Goal: Information Seeking & Learning: Learn about a topic

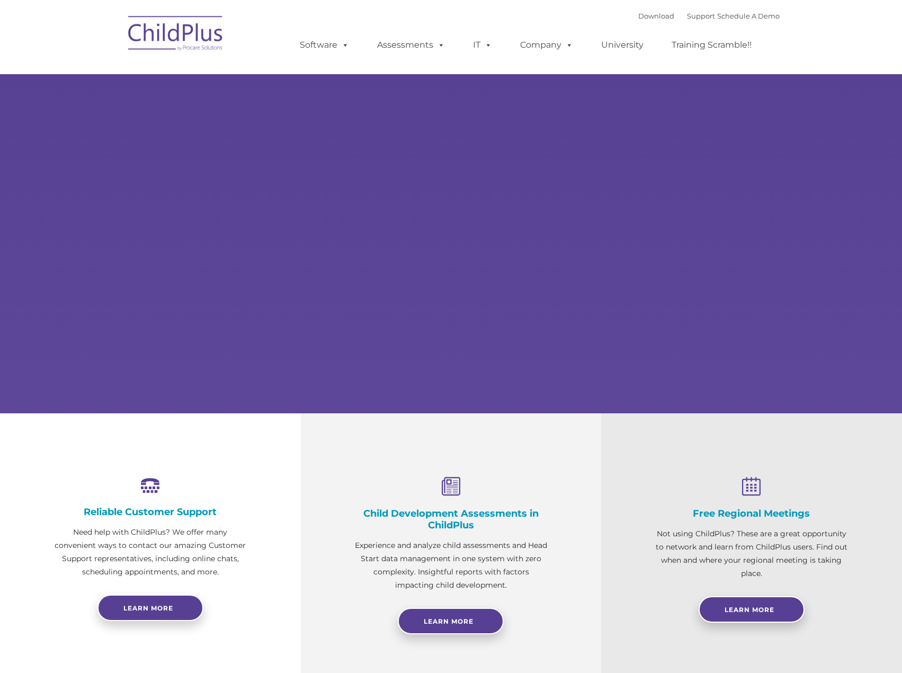
select select "MEDIUM"
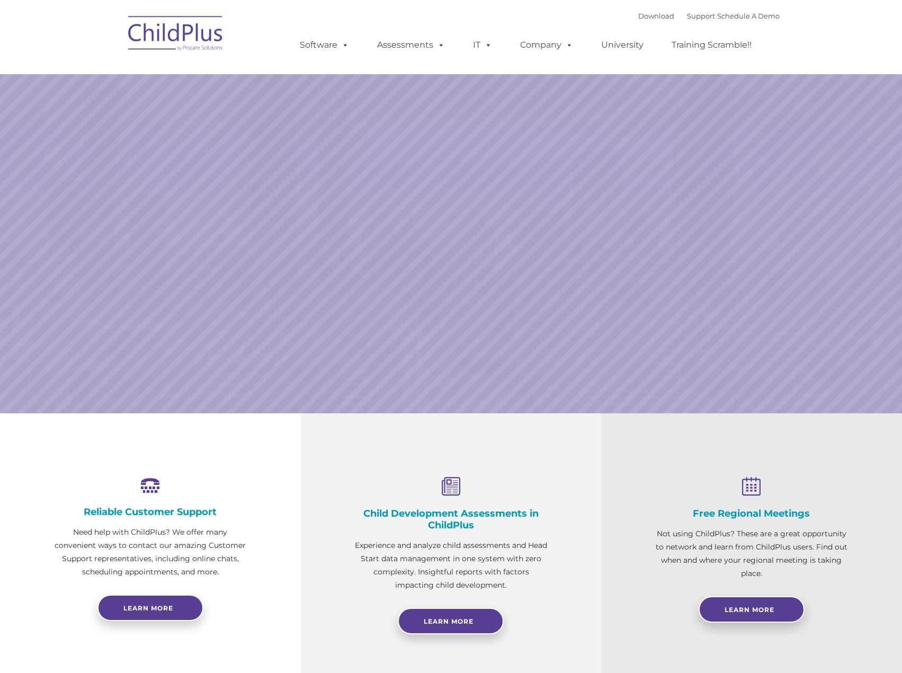
select select "MEDIUM"
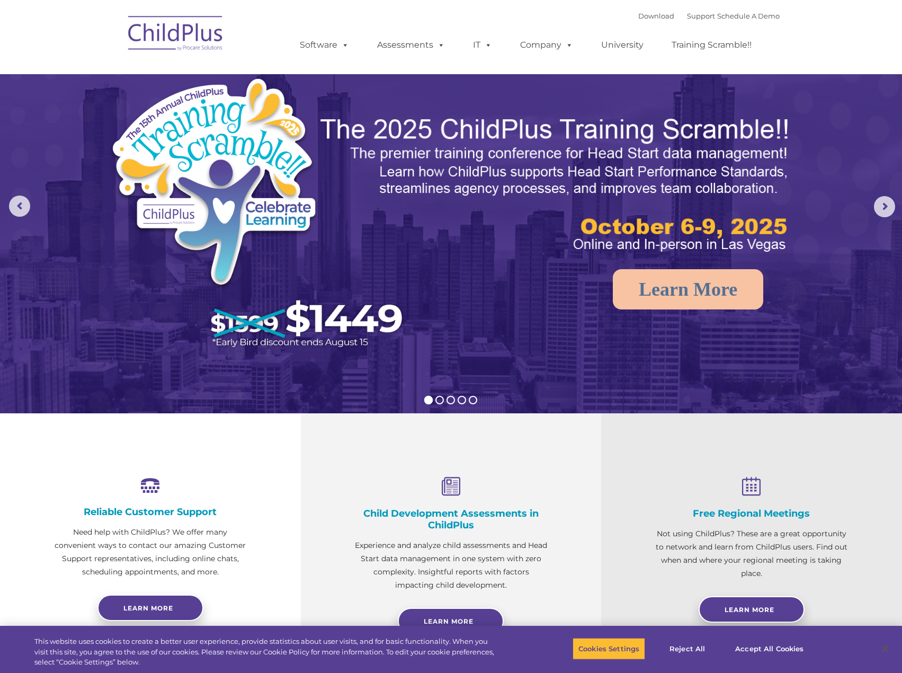
click at [210, 29] on img at bounding box center [176, 34] width 106 height 53
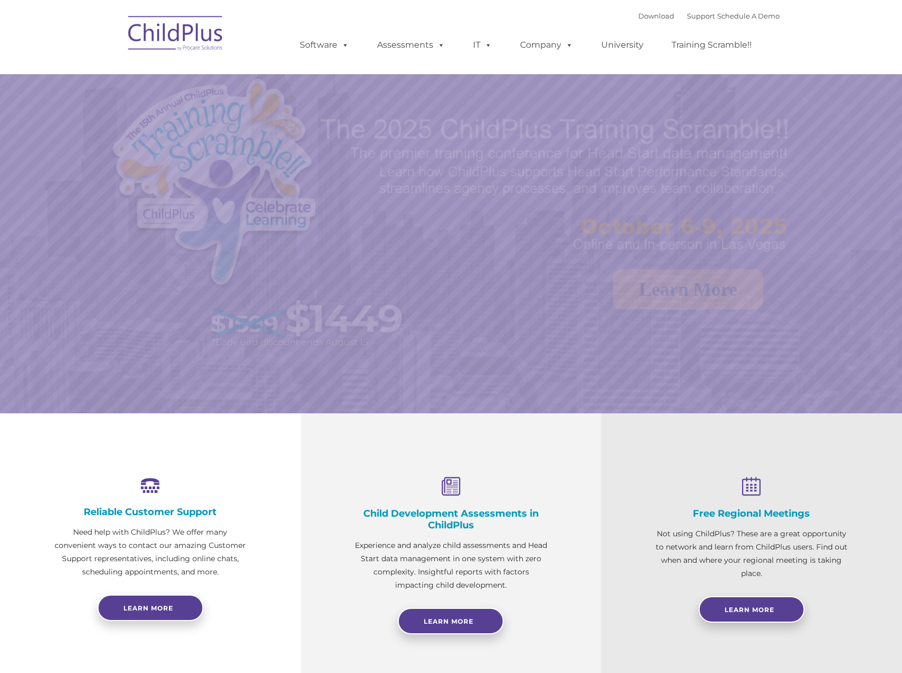
select select "MEDIUM"
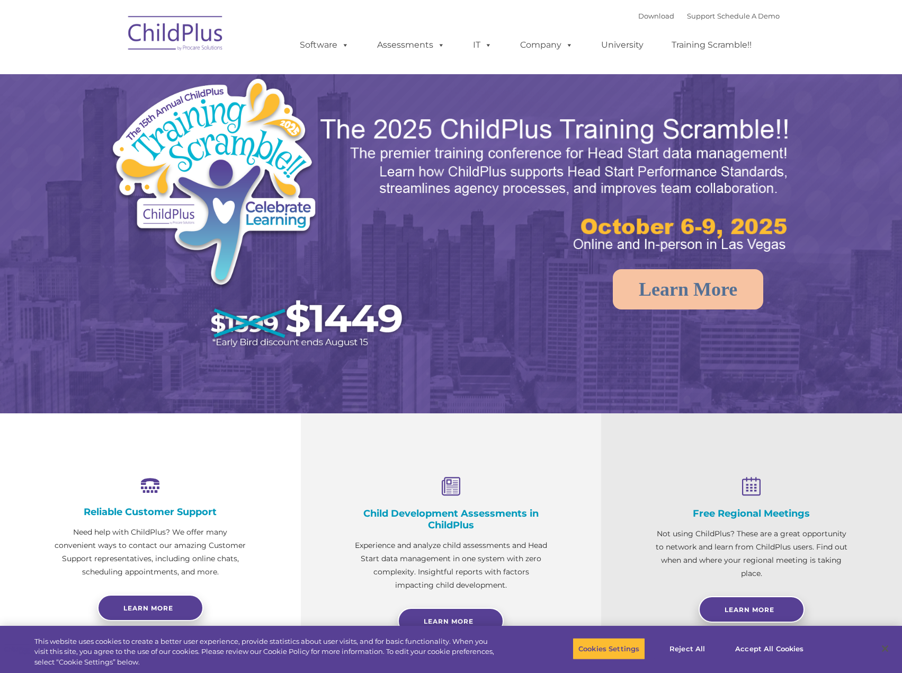
click at [319, 43] on link "Software" at bounding box center [324, 44] width 70 height 21
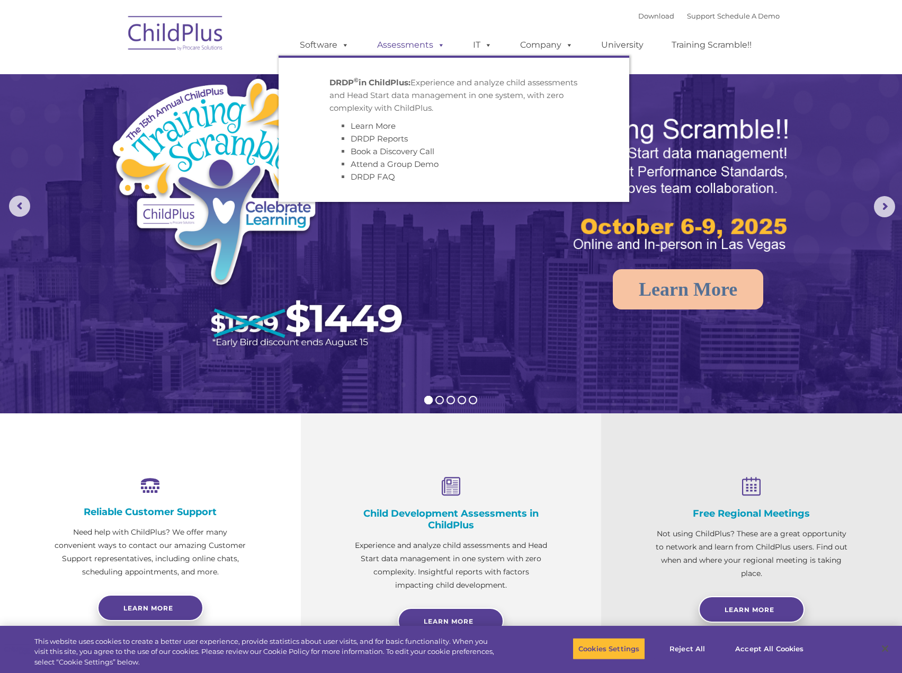
click at [402, 42] on link "Assessments" at bounding box center [411, 44] width 89 height 21
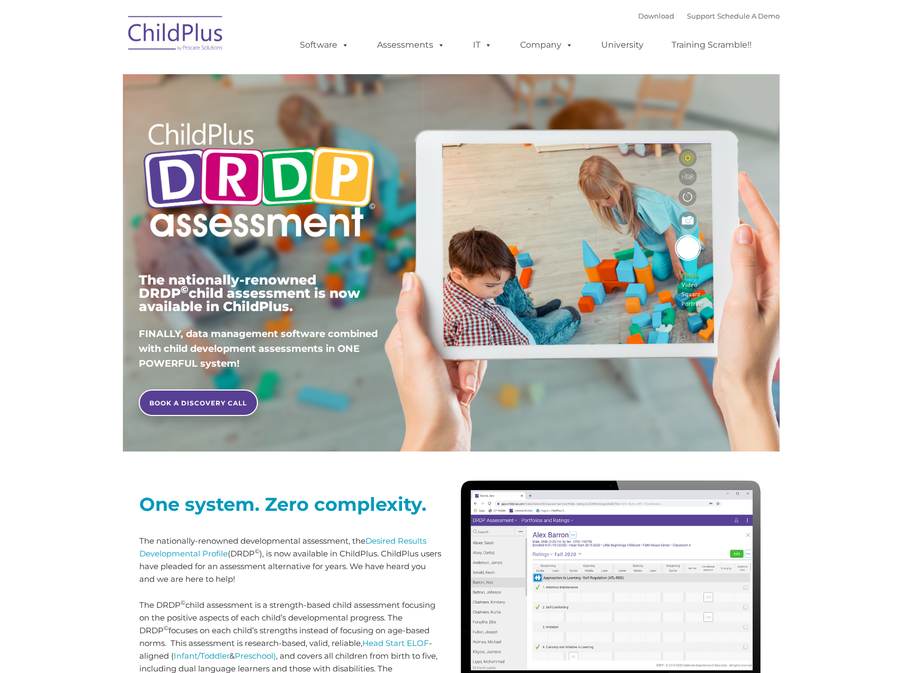
type input ""
